Goal: Transaction & Acquisition: Book appointment/travel/reservation

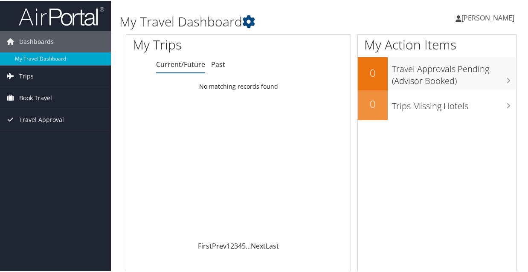
click at [45, 97] on span "Book Travel" at bounding box center [35, 97] width 33 height 21
click at [45, 98] on span "Book Travel" at bounding box center [35, 97] width 33 height 21
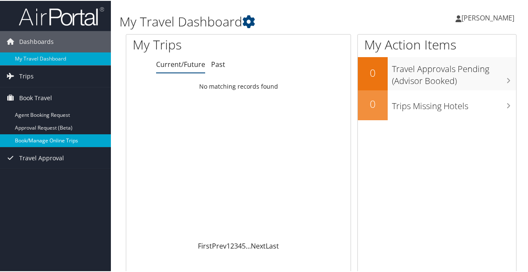
click at [68, 141] on link "Book/Manage Online Trips" at bounding box center [55, 139] width 111 height 13
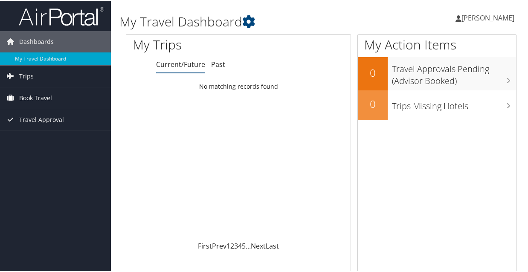
click at [43, 94] on span "Book Travel" at bounding box center [35, 97] width 33 height 21
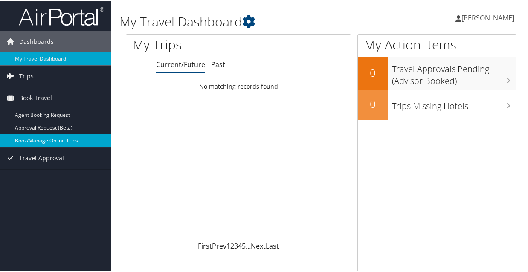
click at [44, 137] on link "Book/Manage Online Trips" at bounding box center [55, 139] width 111 height 13
